Goal: Information Seeking & Learning: Check status

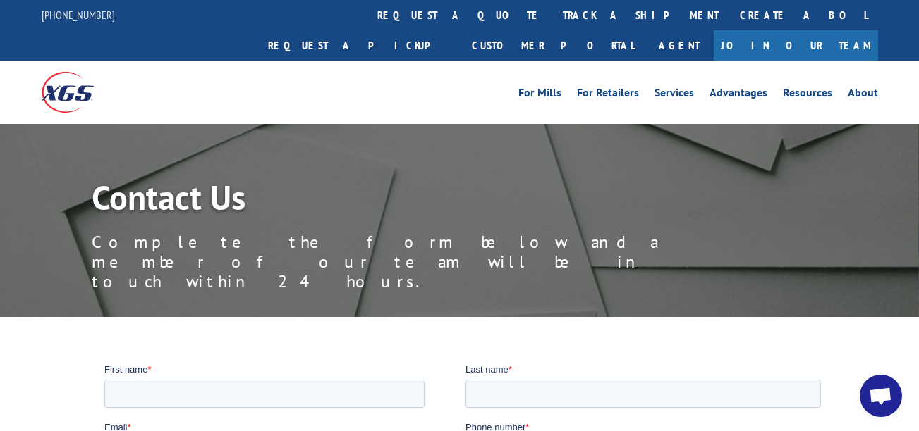
click at [505, 82] on div "For Mills For Retailers Services Advantages Resources About For Mills For Retai…" at bounding box center [563, 92] width 627 height 21
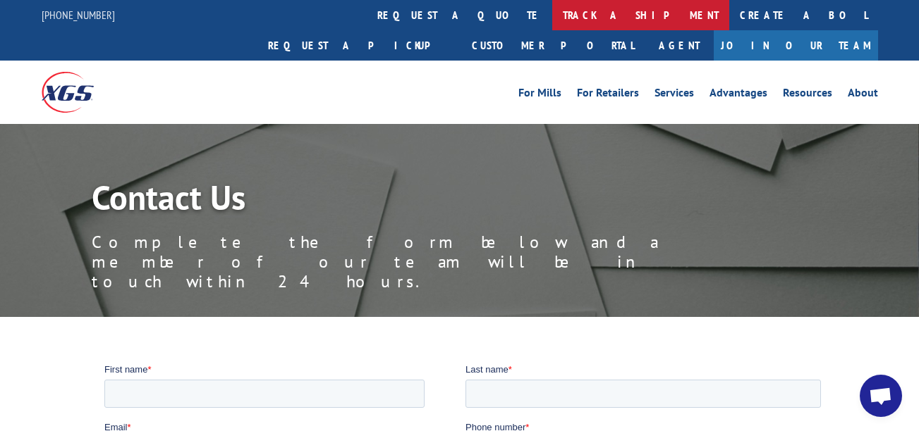
click at [552, 7] on link "track a shipment" at bounding box center [640, 15] width 177 height 30
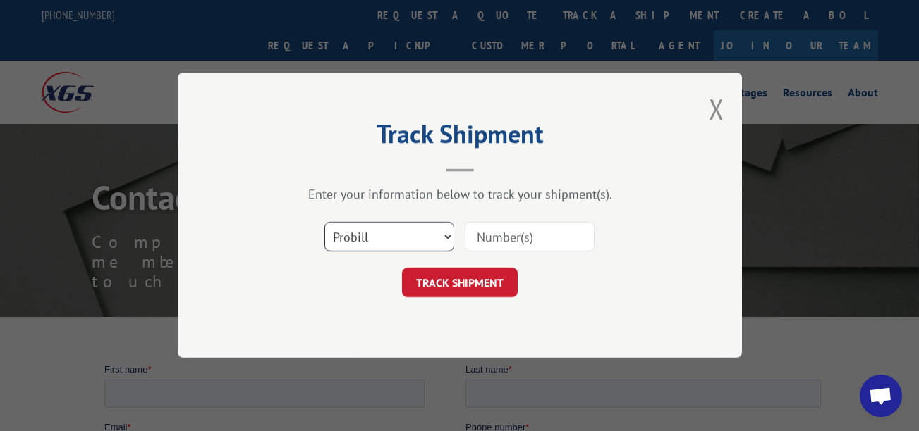
click at [362, 244] on select "Select category... Probill BOL PO" at bounding box center [389, 238] width 130 height 30
click at [502, 233] on input at bounding box center [530, 238] width 130 height 30
paste input "439274770"
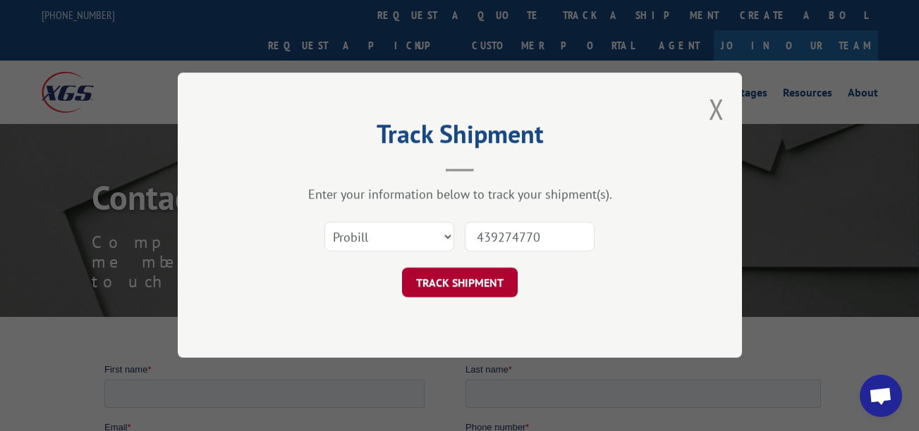
type input "439274770"
click at [483, 281] on button "TRACK SHIPMENT" at bounding box center [460, 284] width 116 height 30
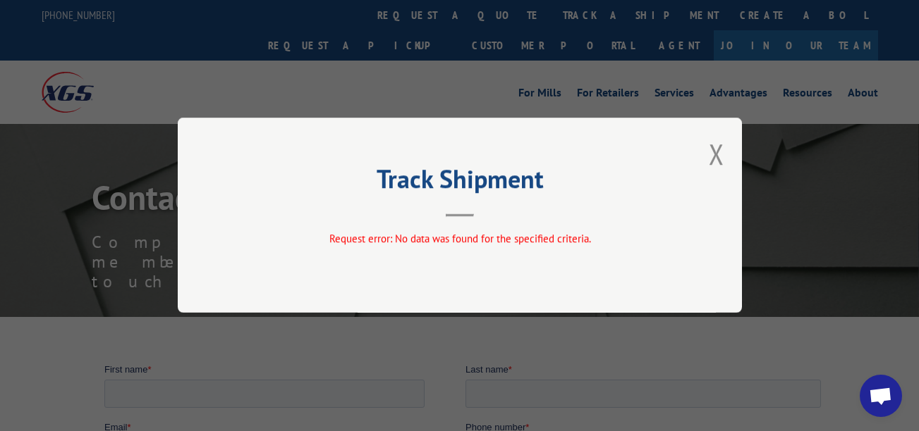
click at [429, 226] on div "Track Shipment Request error: No data was found for the specified criteria." at bounding box center [460, 215] width 564 height 195
click at [721, 152] on button "Close modal" at bounding box center [716, 153] width 16 height 37
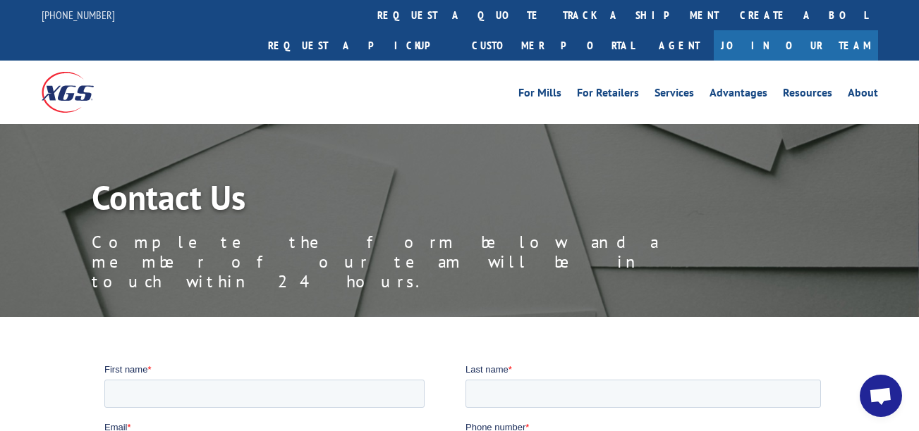
click at [265, 180] on h1 "Contact Us" at bounding box center [409, 200] width 634 height 41
click at [552, 29] on link "track a shipment" at bounding box center [640, 15] width 177 height 30
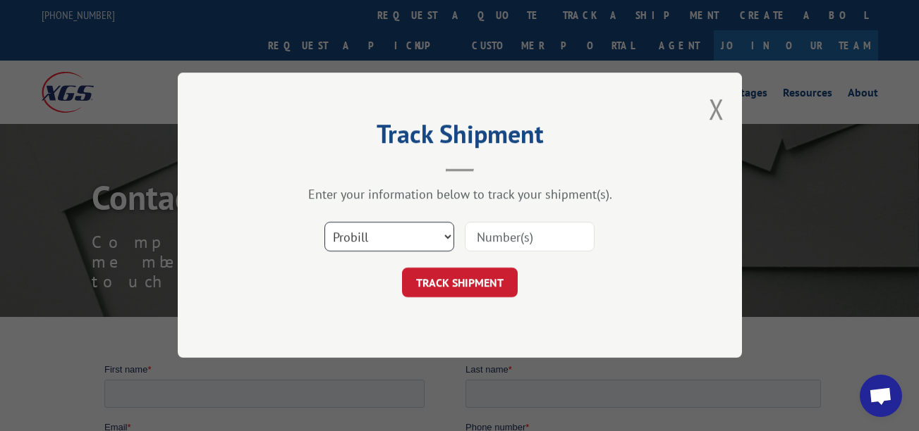
click at [363, 243] on select "Select category... Probill BOL PO" at bounding box center [389, 238] width 130 height 30
click at [532, 239] on input at bounding box center [530, 238] width 130 height 30
paste input "439274770"
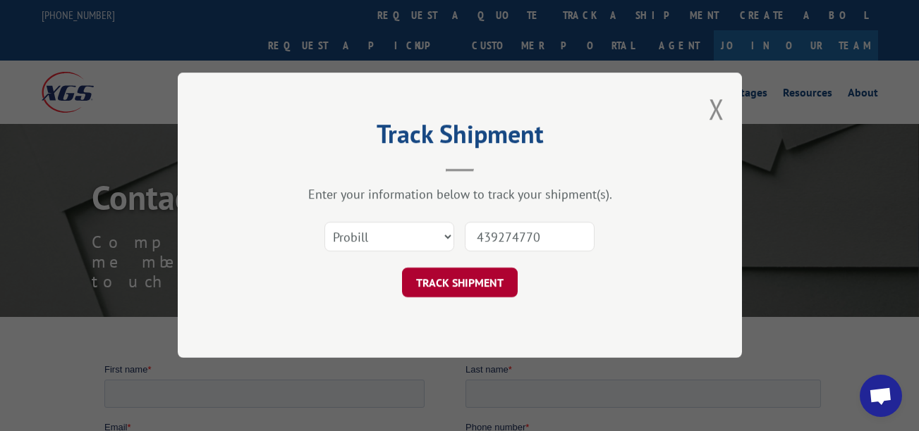
type input "439274770"
click at [500, 278] on button "TRACK SHIPMENT" at bounding box center [460, 284] width 116 height 30
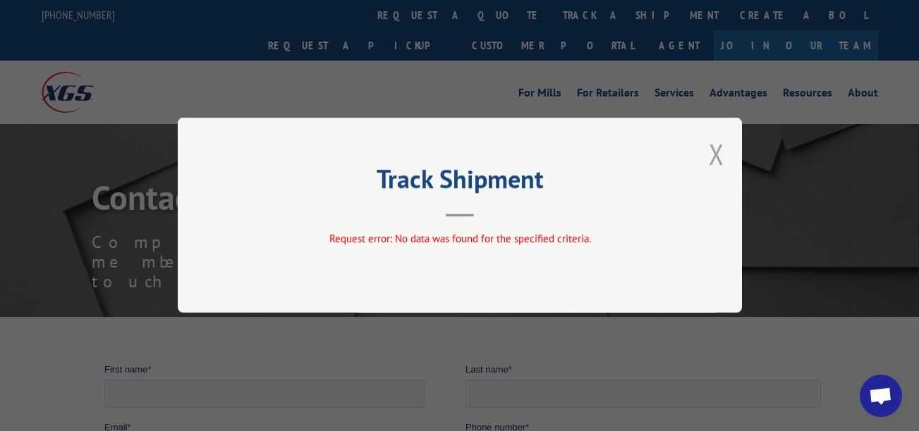
click at [708, 162] on button "Close modal" at bounding box center [716, 153] width 16 height 37
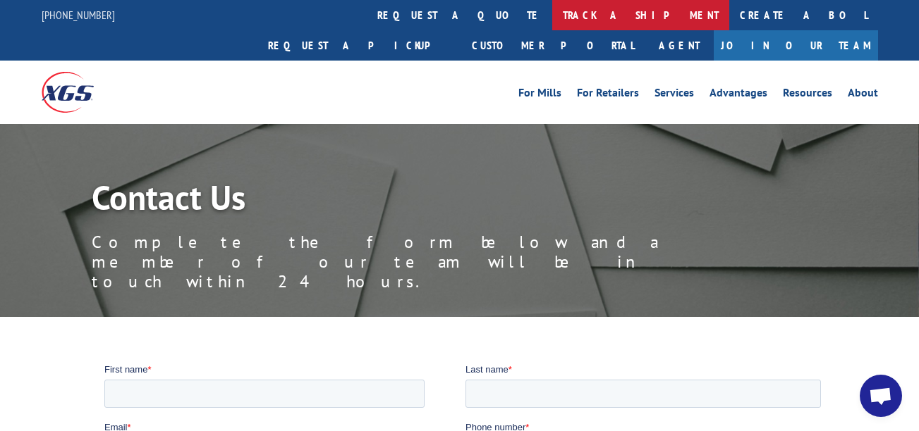
click at [552, 8] on link "track a shipment" at bounding box center [640, 15] width 177 height 30
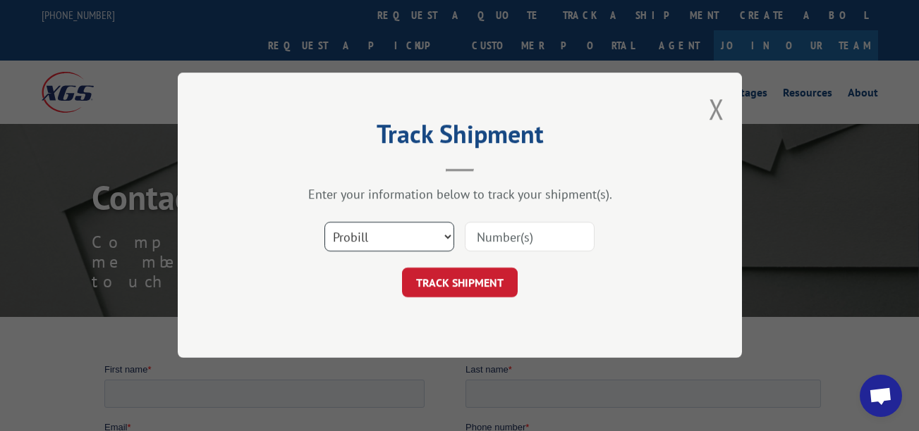
click at [367, 252] on select "Select category... Probill BOL PO" at bounding box center [389, 238] width 130 height 30
select select "bol"
click at [324, 223] on select "Select category... Probill BOL PO" at bounding box center [389, 238] width 130 height 30
paste input "439274770"
type input "439274770"
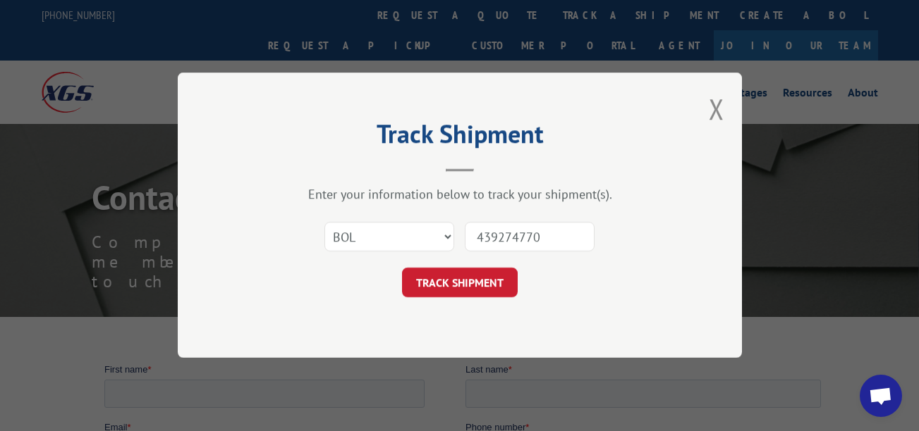
click at [473, 276] on button "TRACK SHIPMENT" at bounding box center [460, 284] width 116 height 30
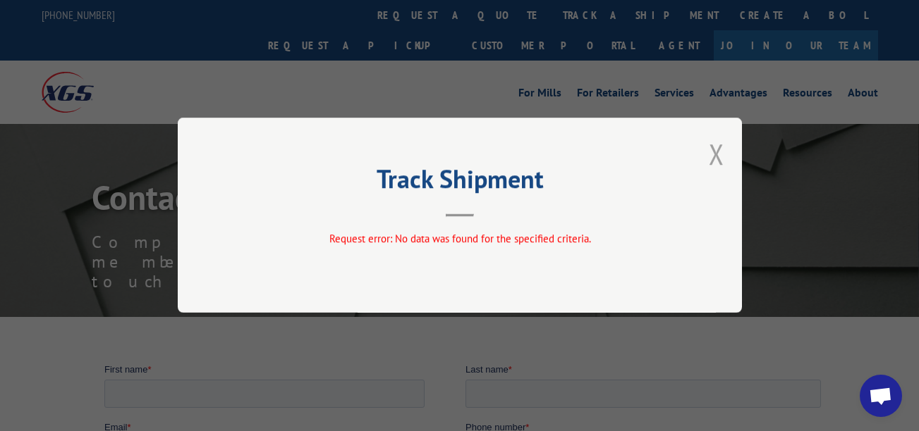
click at [717, 154] on button "Close modal" at bounding box center [716, 153] width 16 height 37
